Goal: Navigation & Orientation: Understand site structure

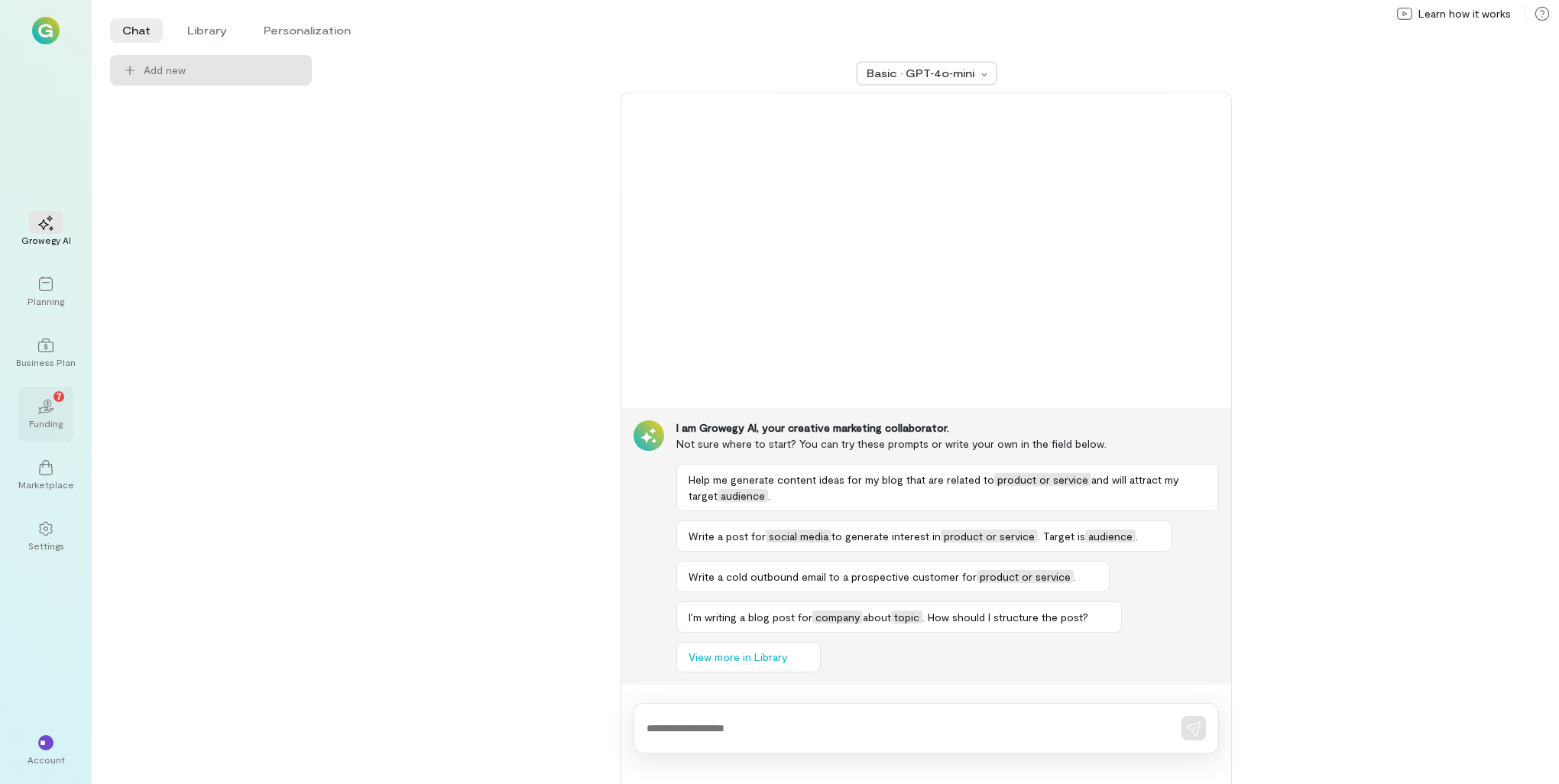
click at [42, 420] on div "Funding" at bounding box center [46, 423] width 33 height 12
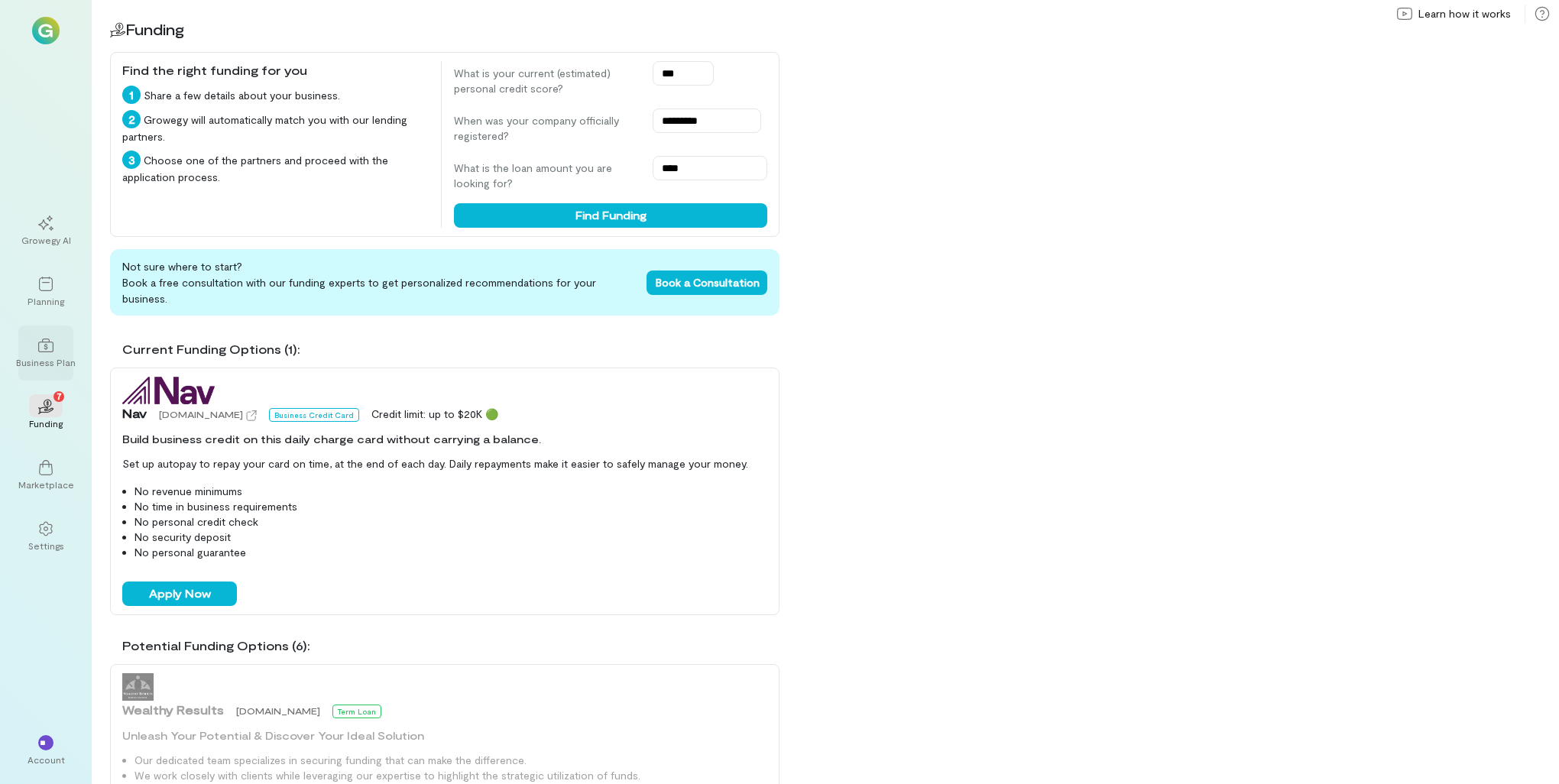
click at [56, 348] on div at bounding box center [46, 344] width 33 height 23
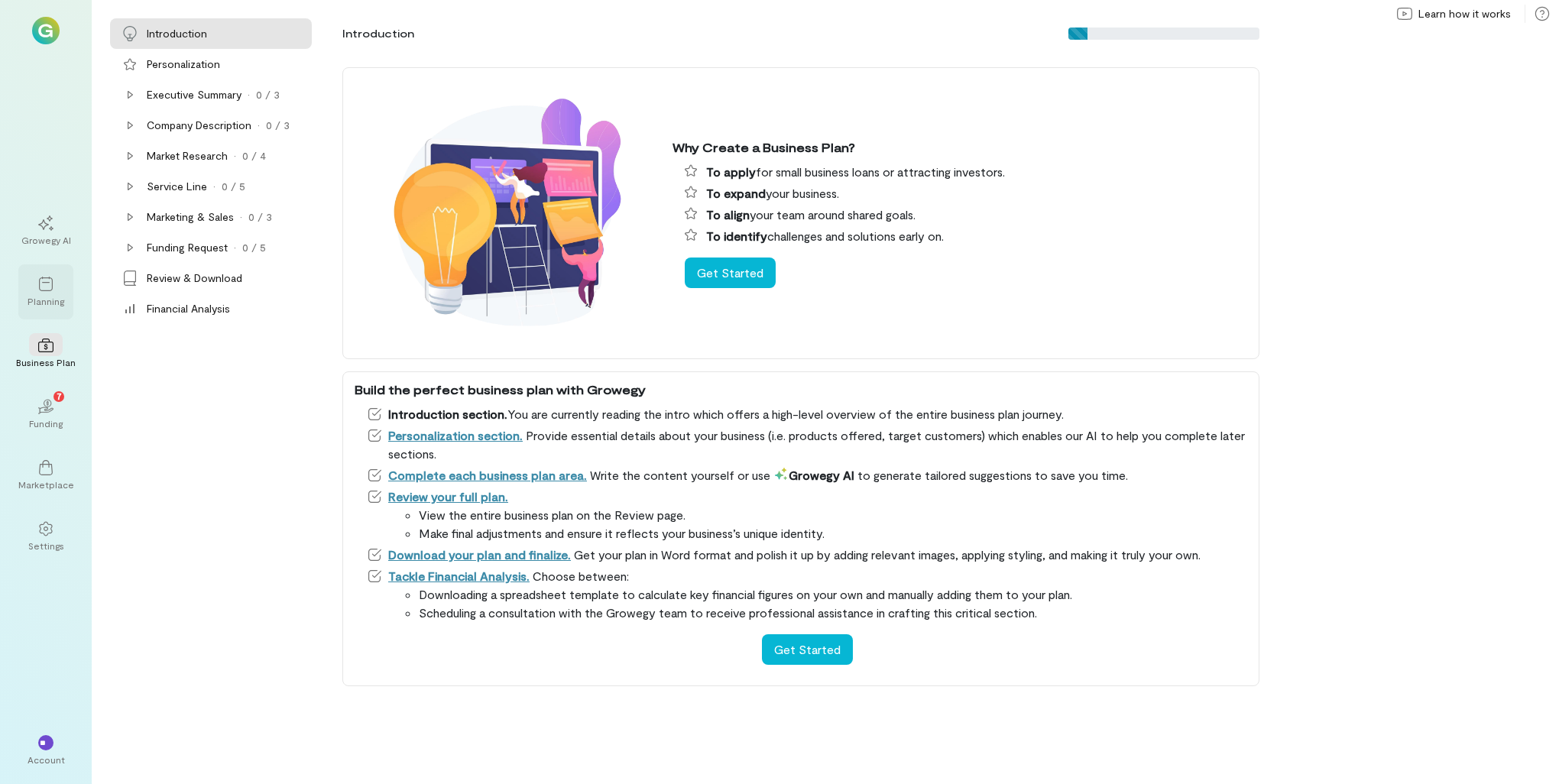
click at [52, 289] on icon at bounding box center [45, 284] width 15 height 15
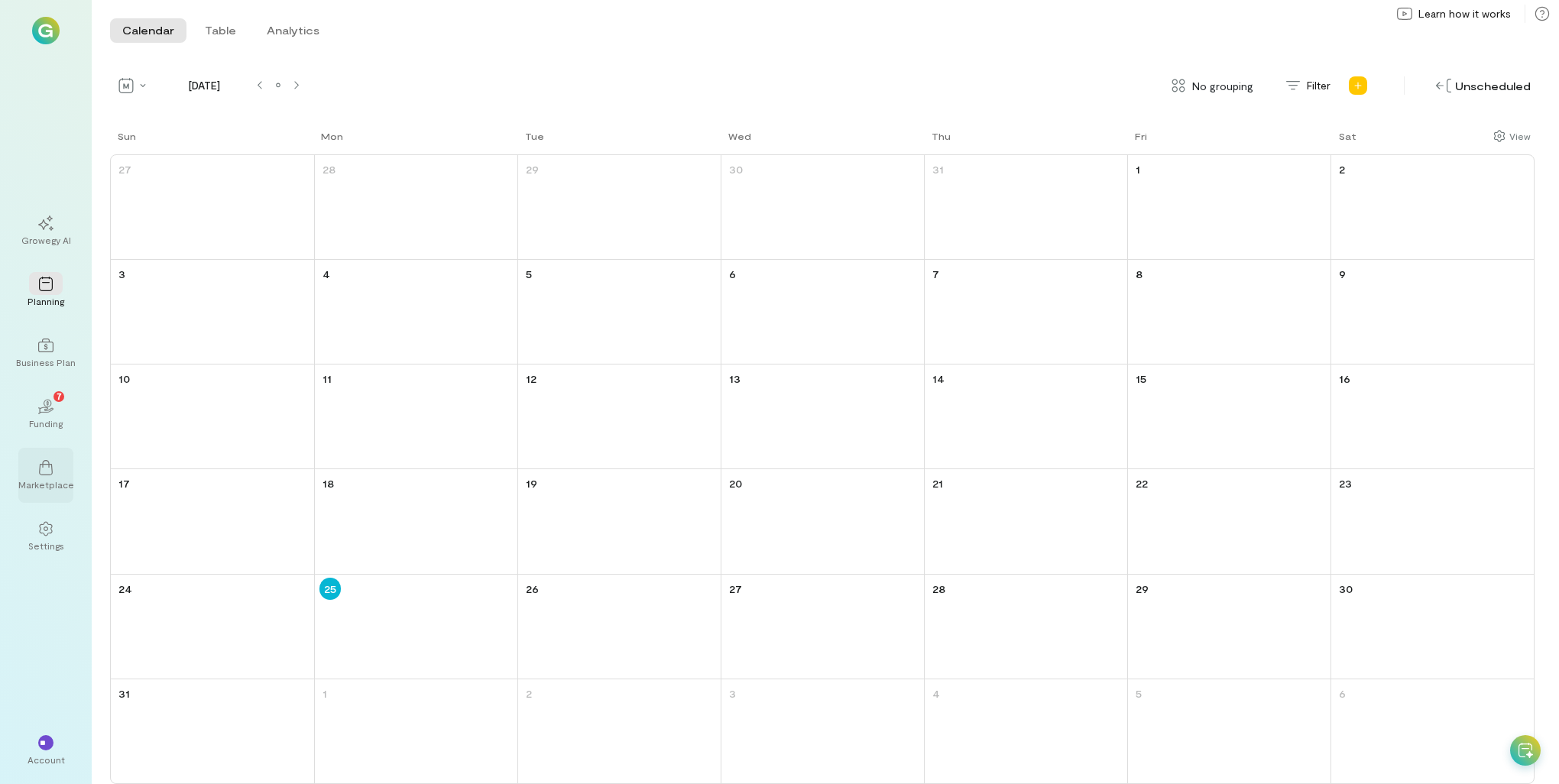
click at [52, 483] on div "Marketplace" at bounding box center [46, 484] width 56 height 12
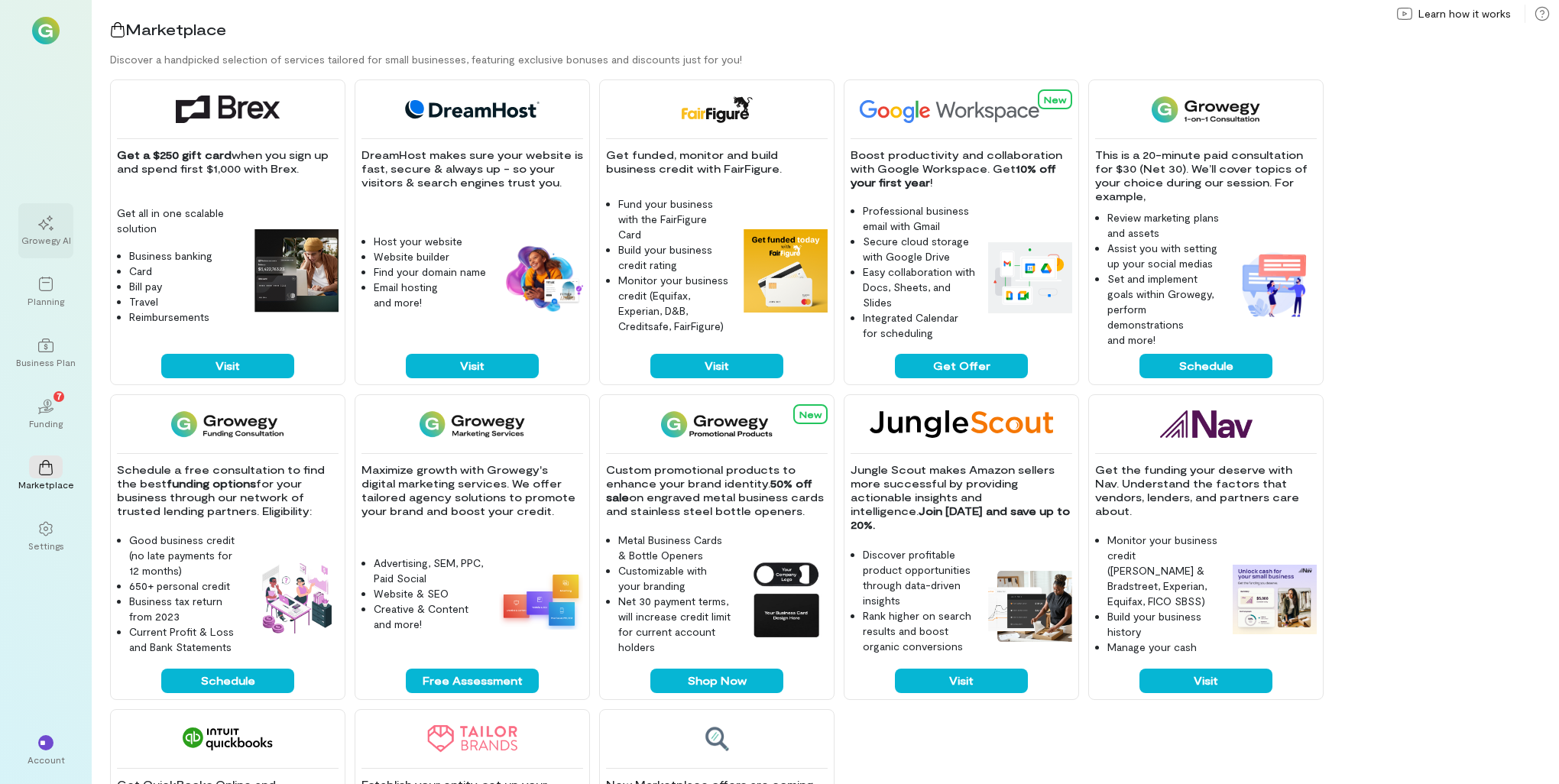
click at [40, 224] on icon at bounding box center [45, 223] width 15 height 15
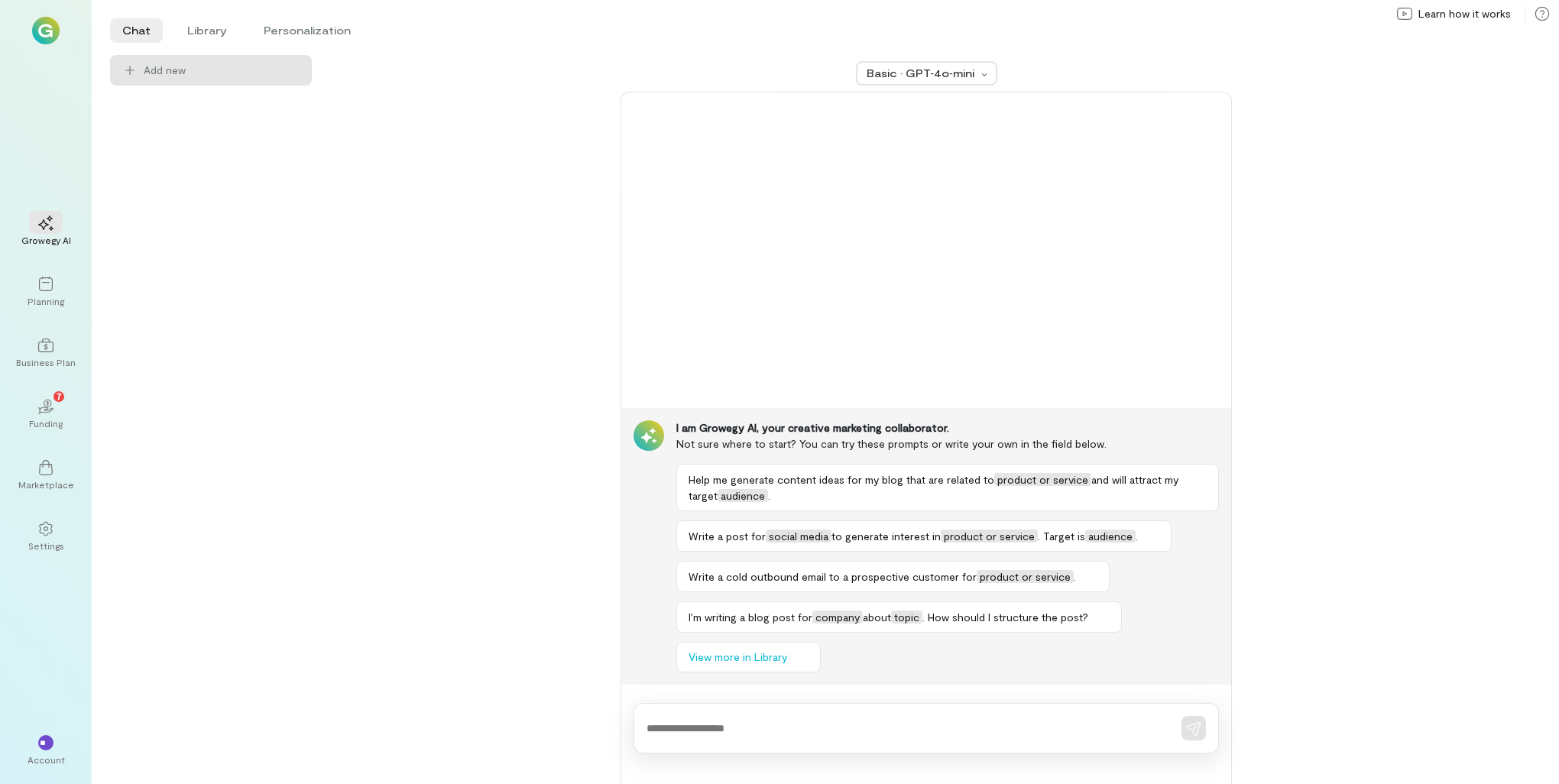
click at [40, 29] on img at bounding box center [45, 30] width 28 height 28
